Goal: Find specific page/section: Find specific page/section

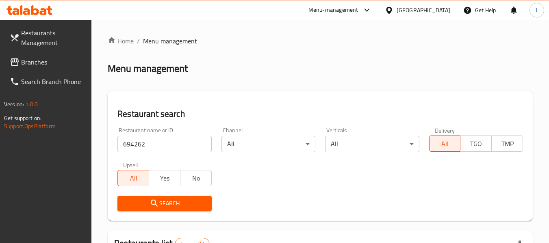
click at [405, 11] on div "[GEOGRAPHIC_DATA]" at bounding box center [424, 10] width 54 height 9
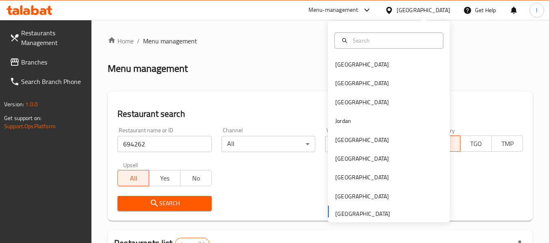
click at [28, 59] on span "Branches" at bounding box center [53, 62] width 64 height 10
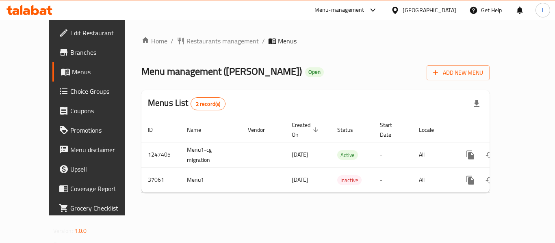
click at [187, 36] on span "Restaurants management" at bounding box center [223, 41] width 72 height 10
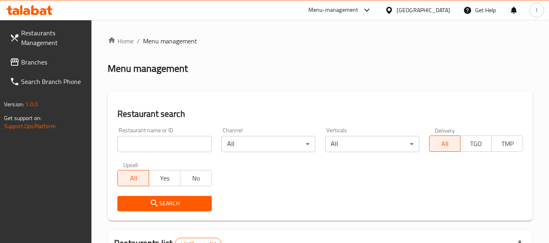
click at [15, 60] on icon at bounding box center [15, 62] width 8 height 7
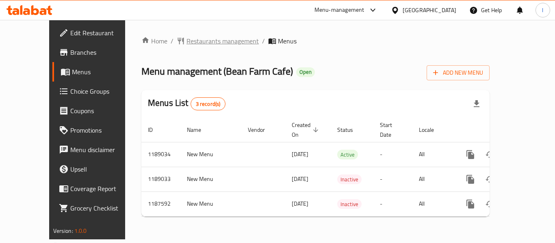
click at [205, 39] on span "Restaurants management" at bounding box center [223, 41] width 72 height 10
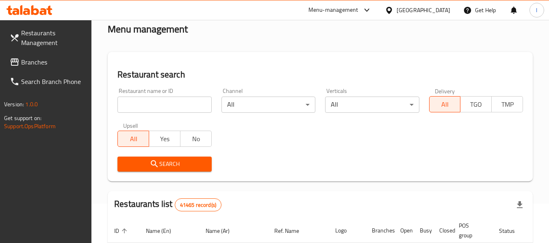
scroll to position [41, 0]
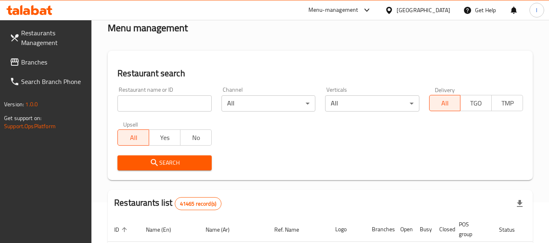
click at [172, 108] on input "search" at bounding box center [164, 103] width 94 height 16
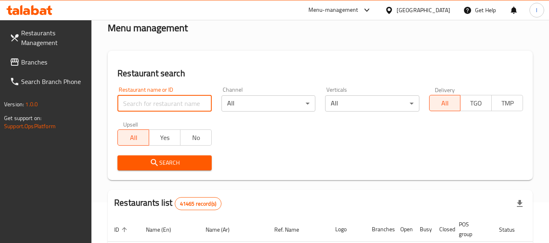
paste input "667103"
type input "667103"
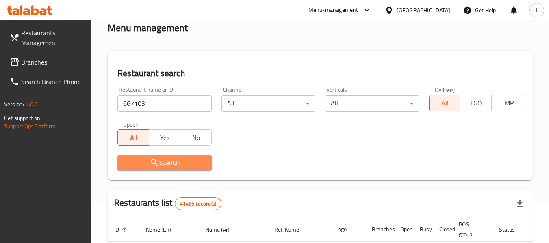
click at [188, 156] on button "Search" at bounding box center [164, 163] width 94 height 15
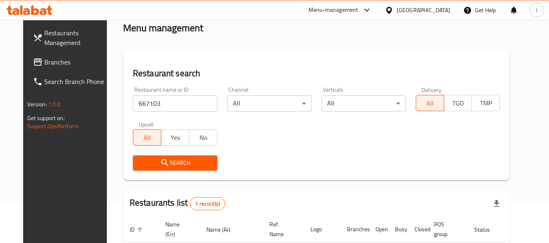
click at [44, 65] on span "Branches" at bounding box center [76, 62] width 64 height 10
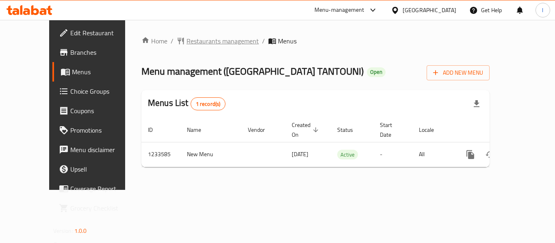
click at [194, 39] on span "Restaurants management" at bounding box center [223, 41] width 72 height 10
click at [187, 37] on span "Restaurants management" at bounding box center [223, 42] width 72 height 10
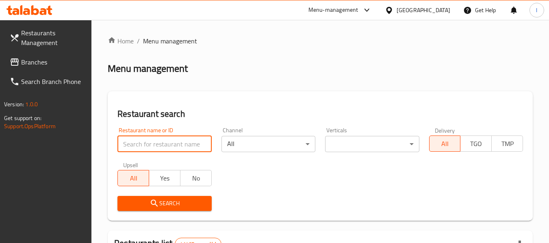
click at [156, 146] on input "search" at bounding box center [164, 144] width 94 height 16
paste input "678184"
type input "678184"
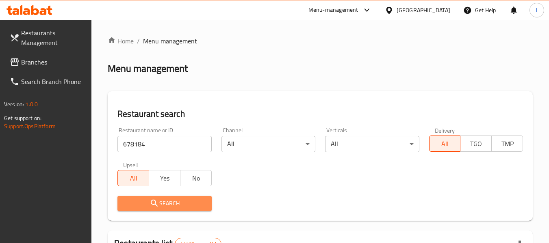
drag, startPoint x: 189, startPoint y: 205, endPoint x: 192, endPoint y: 200, distance: 5.6
click at [190, 205] on span "Search" at bounding box center [164, 204] width 81 height 10
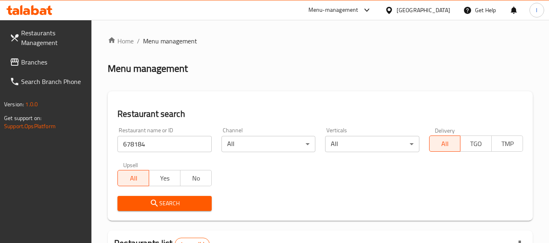
scroll to position [119, 0]
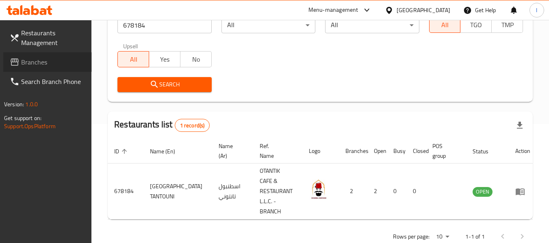
click at [17, 66] on icon at bounding box center [15, 62] width 8 height 7
